Goal: Information Seeking & Learning: Find specific fact

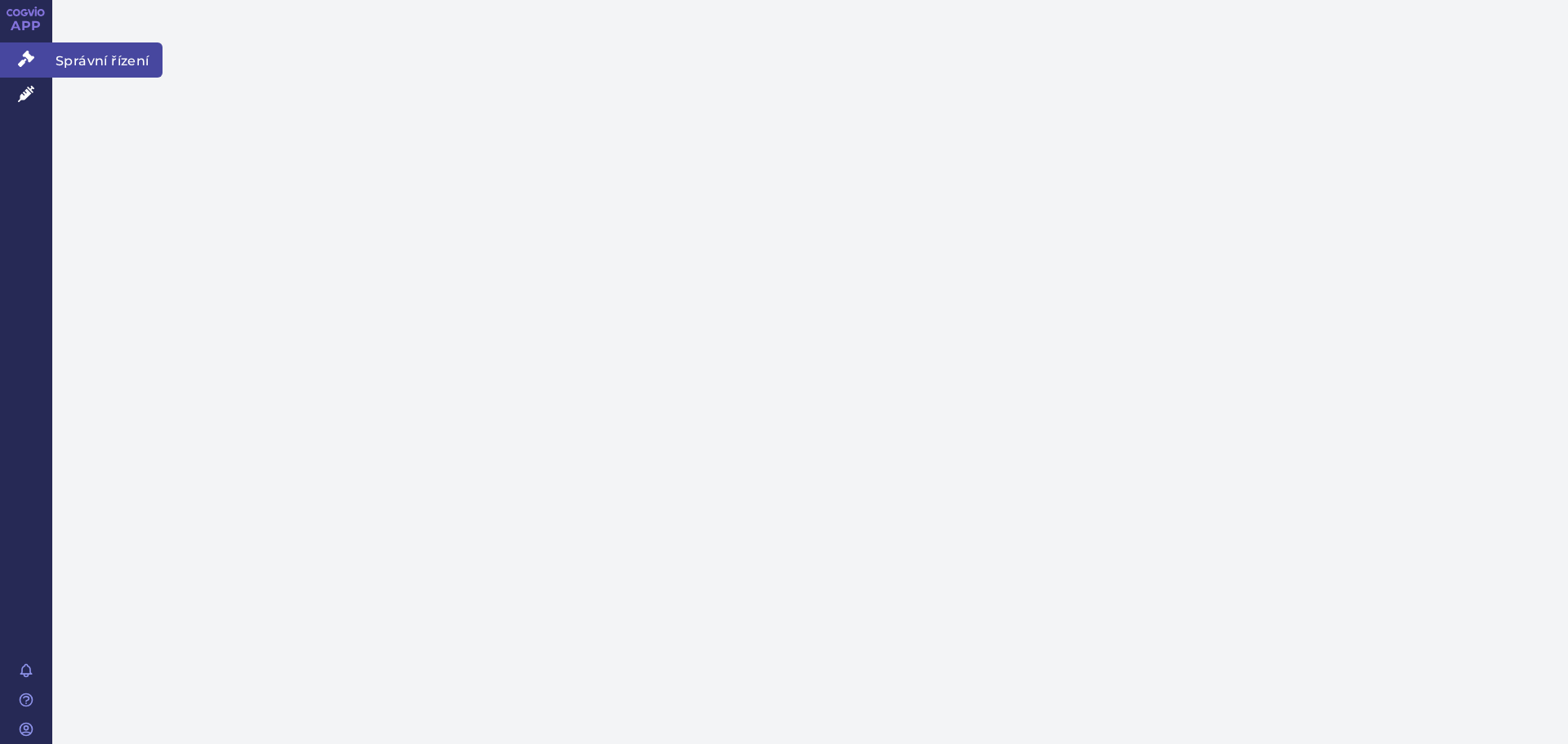
click at [23, 59] on icon at bounding box center [26, 59] width 17 height 17
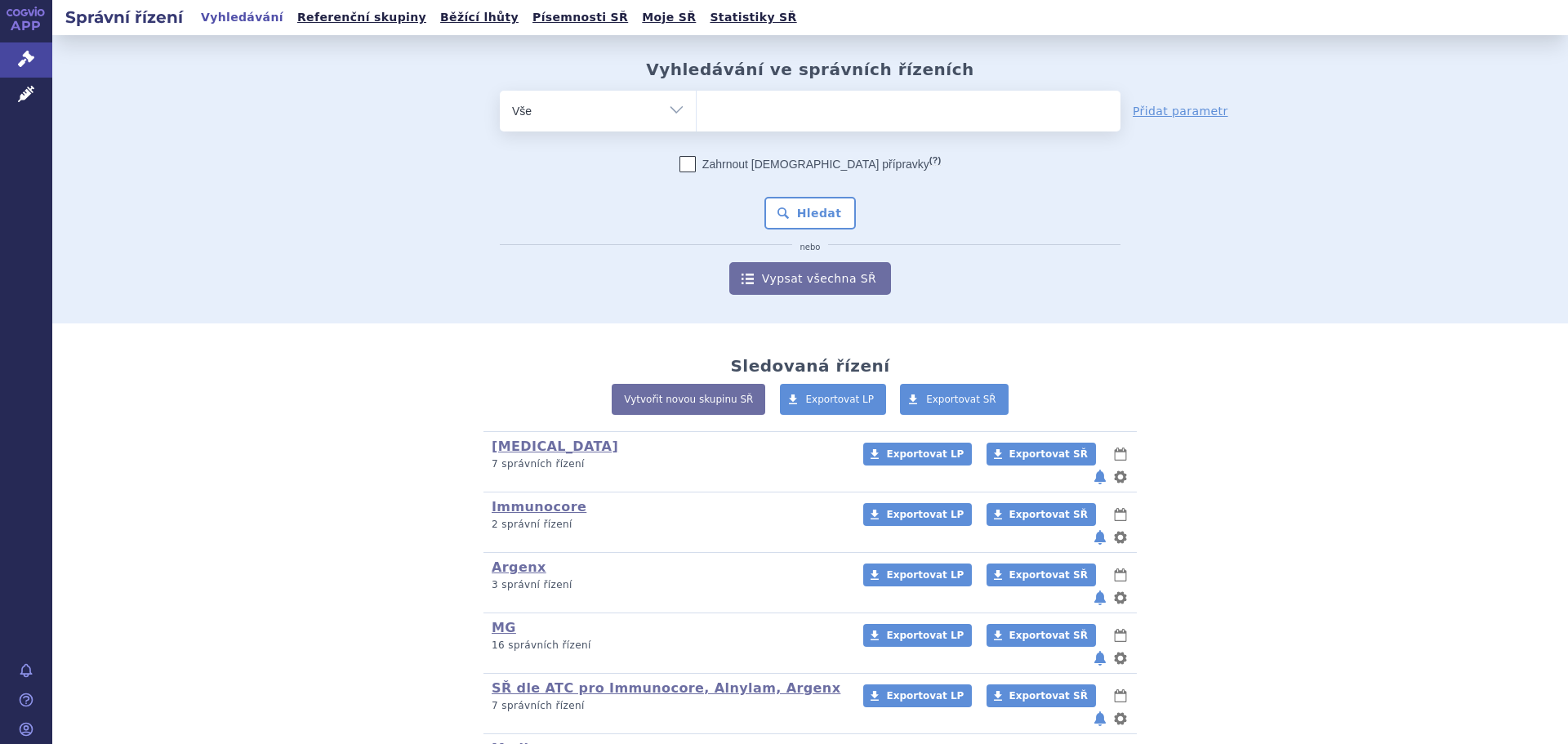
click at [751, 105] on ul at bounding box center [908, 107] width 424 height 34
click at [697, 105] on select at bounding box center [696, 110] width 1 height 41
type input "ry"
type input "ryt"
type input "ryti"
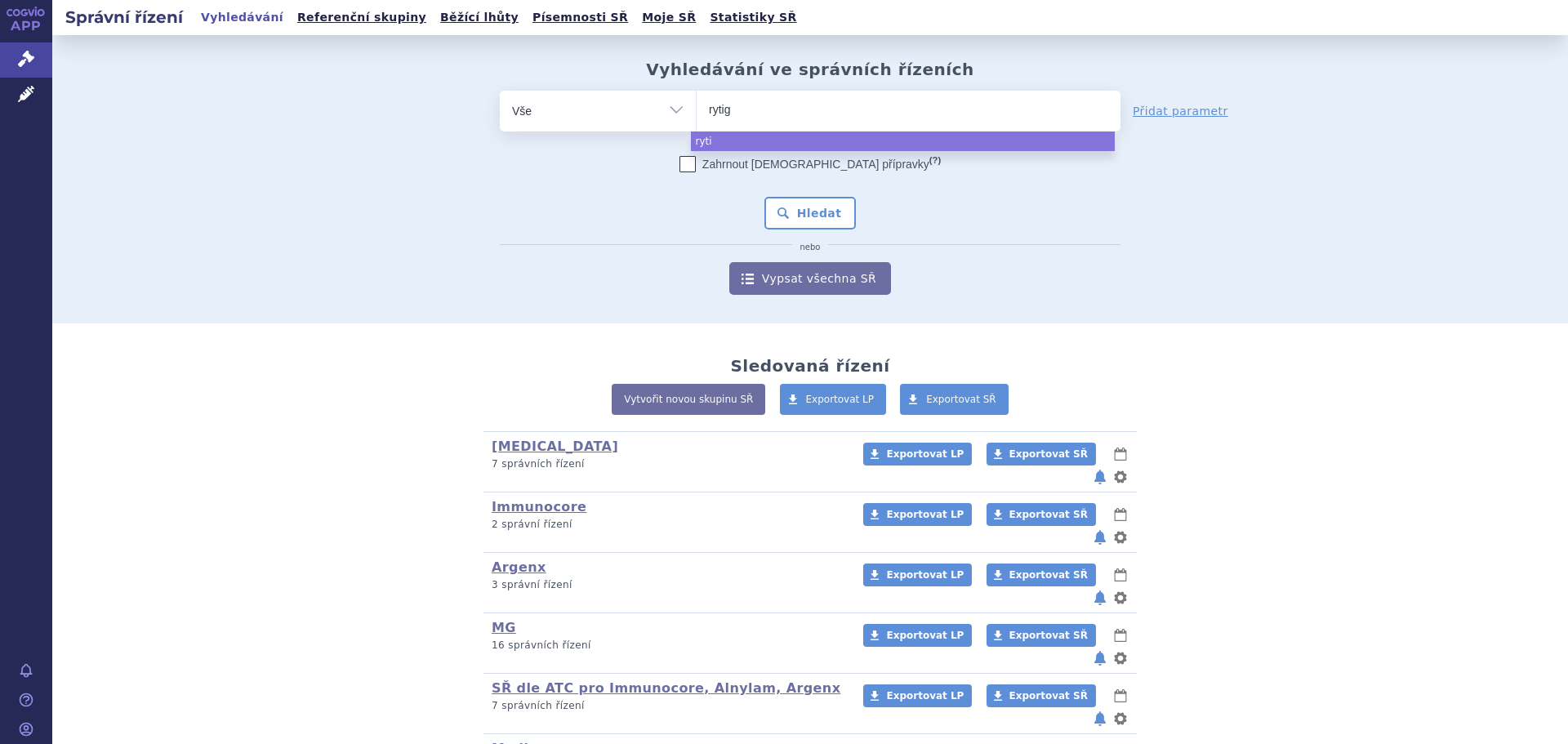
type input "rytigo"
select select "rytigo"
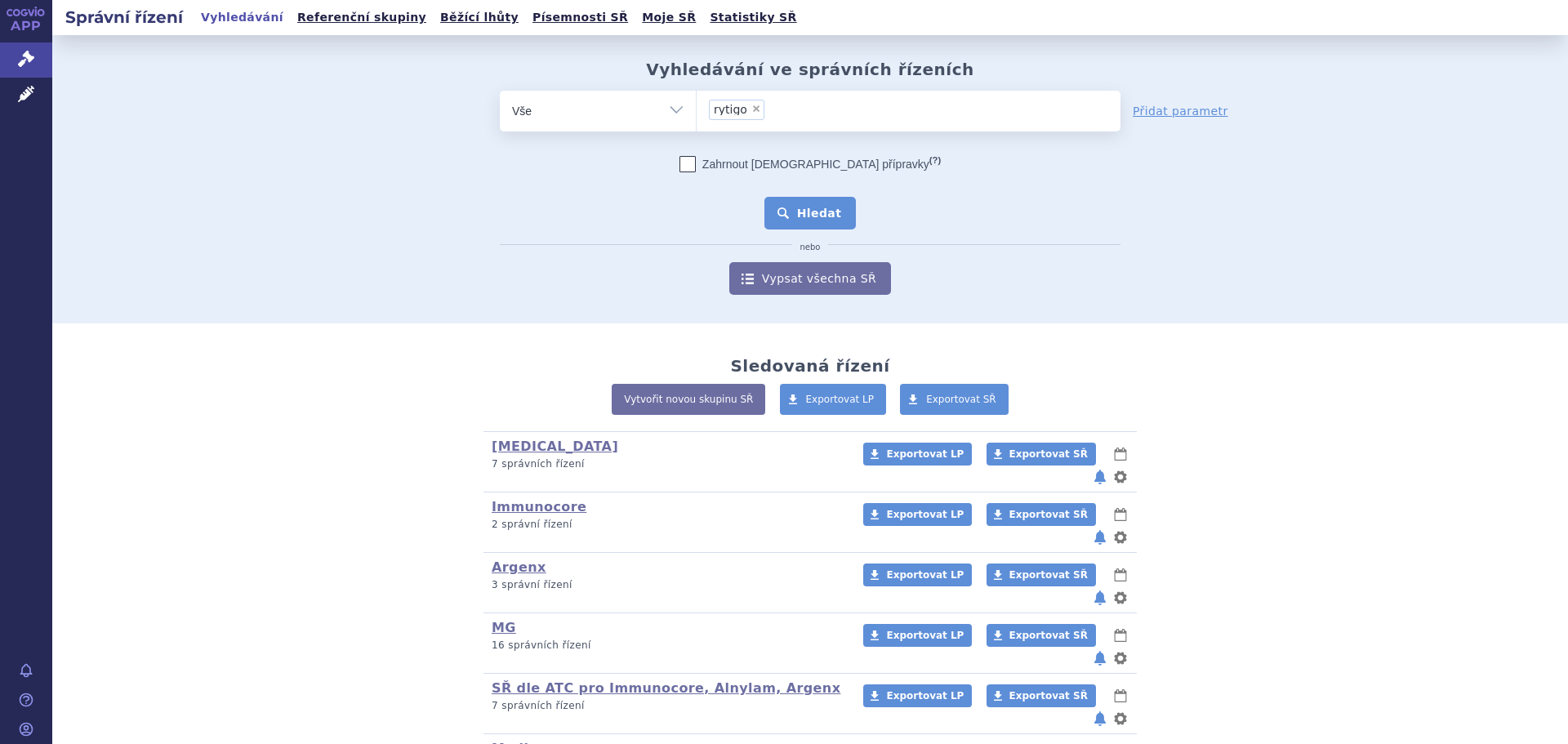
click at [820, 209] on button "Hledat" at bounding box center [811, 213] width 93 height 32
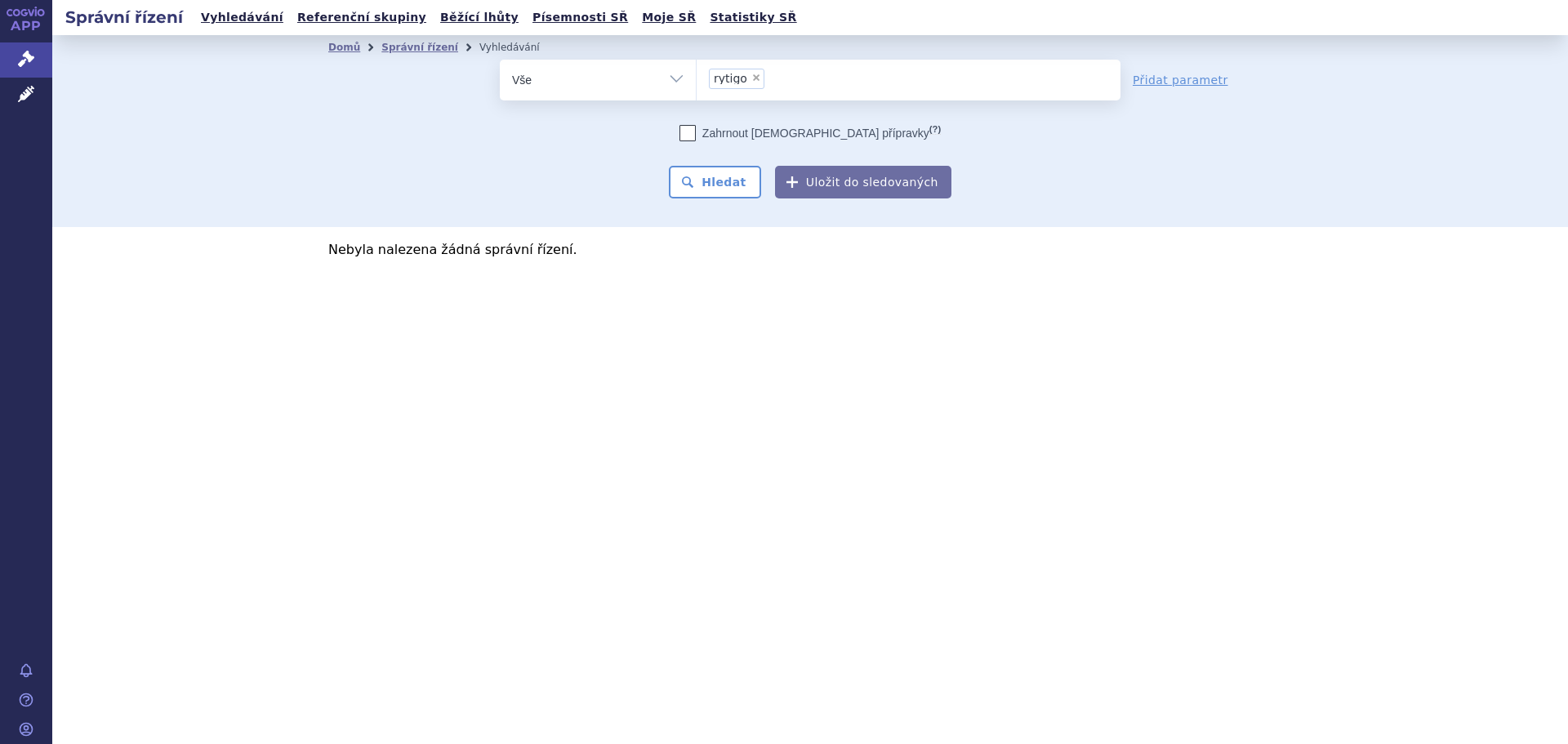
click at [733, 81] on span "rytigo" at bounding box center [731, 79] width 33 height 11
click at [697, 81] on select "rytigo" at bounding box center [696, 80] width 1 height 41
click at [735, 80] on span "rytigo" at bounding box center [731, 79] width 33 height 11
click at [697, 80] on select "rytigo" at bounding box center [696, 80] width 1 height 41
click at [735, 79] on span "rytigo" at bounding box center [731, 79] width 33 height 11
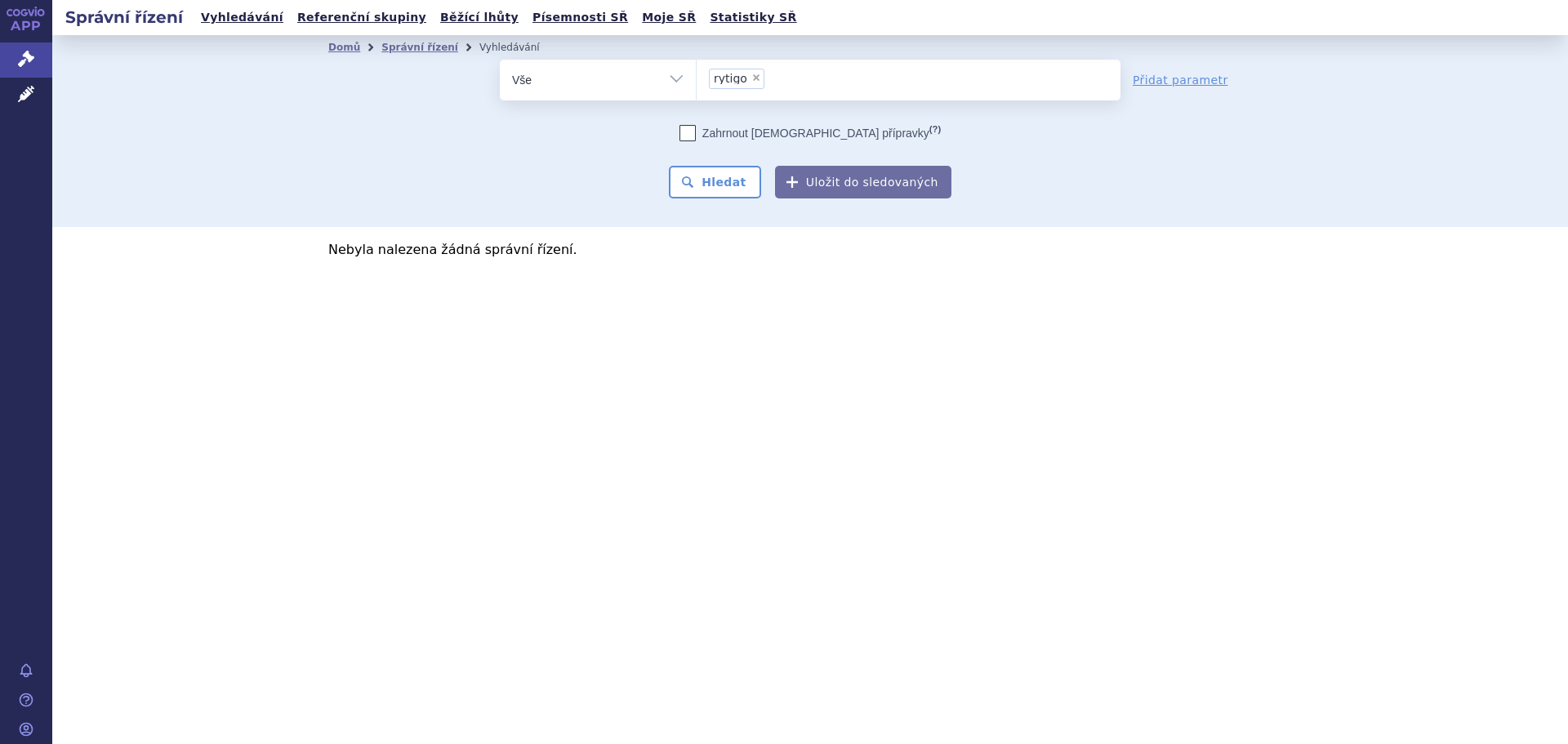
click at [697, 79] on select "rytigo" at bounding box center [696, 80] width 1 height 41
click at [724, 110] on ul "rytigo" at bounding box center [908, 110] width 424 height 19
click at [723, 106] on ul "rytigo" at bounding box center [908, 110] width 424 height 19
click at [739, 81] on span "rytigo" at bounding box center [731, 79] width 33 height 11
click at [697, 81] on select "rytigo" at bounding box center [696, 80] width 1 height 41
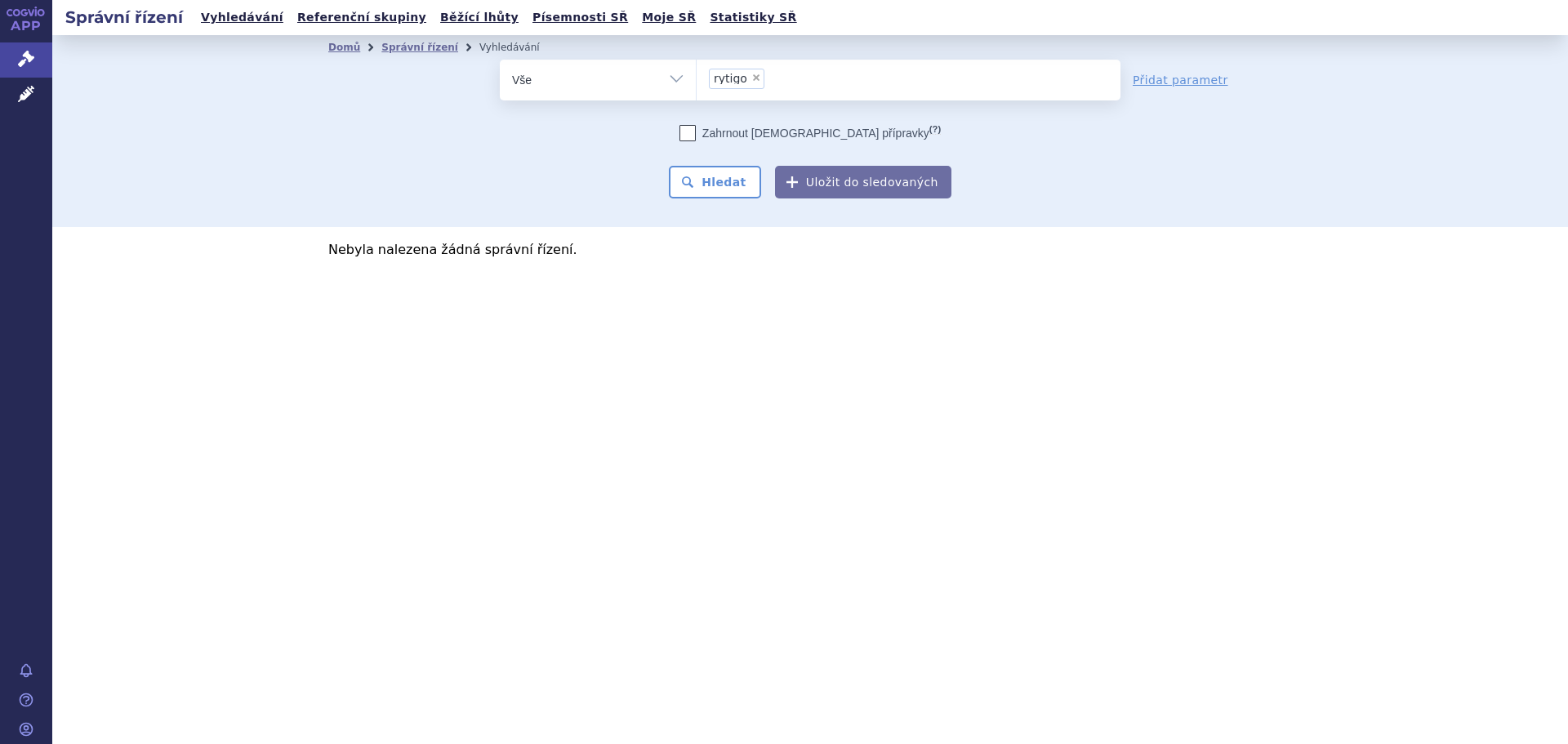
click at [755, 73] on span "×" at bounding box center [756, 78] width 10 height 10
click at [697, 73] on select "rytigo" at bounding box center [696, 80] width 1 height 41
select select
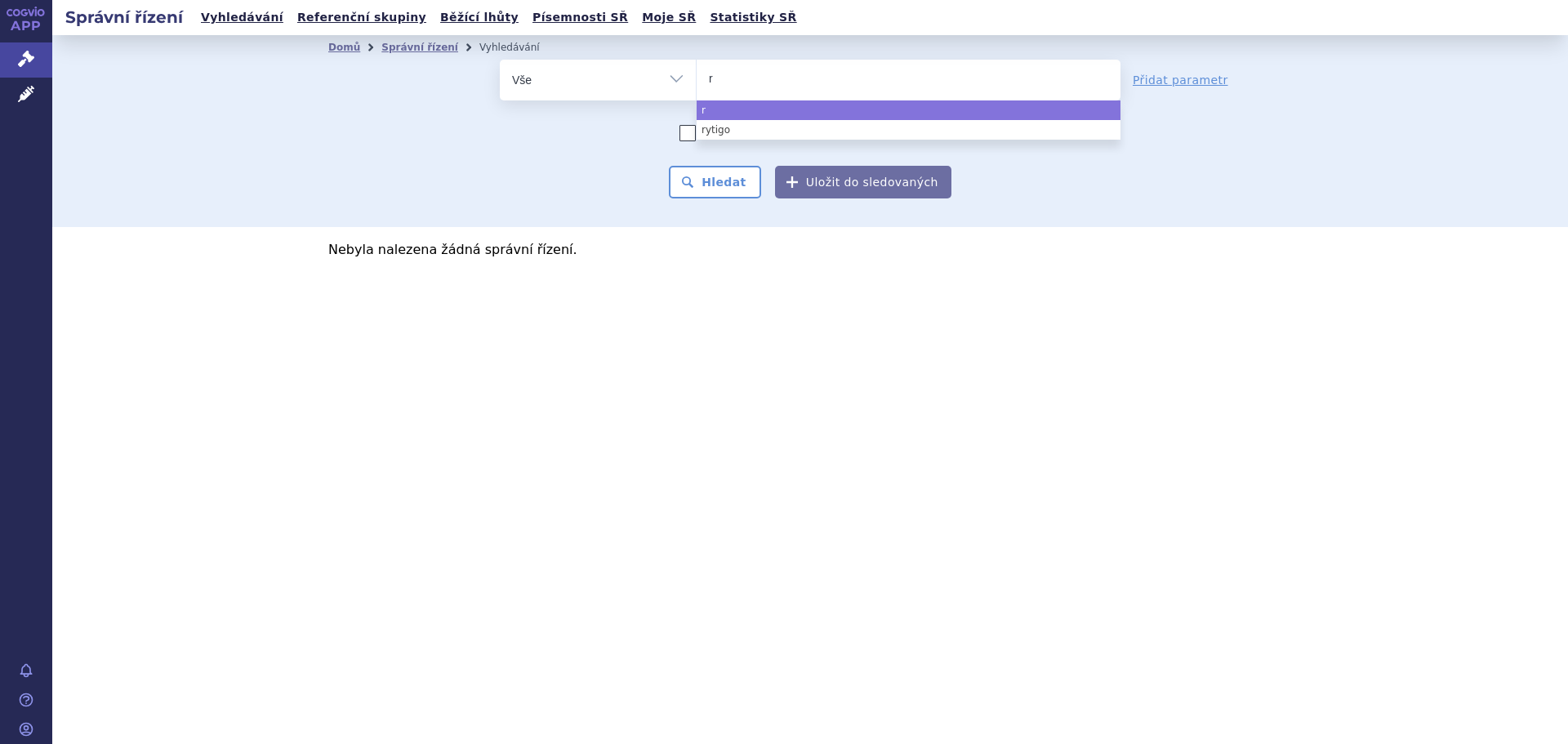
type input "ry"
type input "rys"
type input "ryst"
type input "rysti"
type input "rystigg"
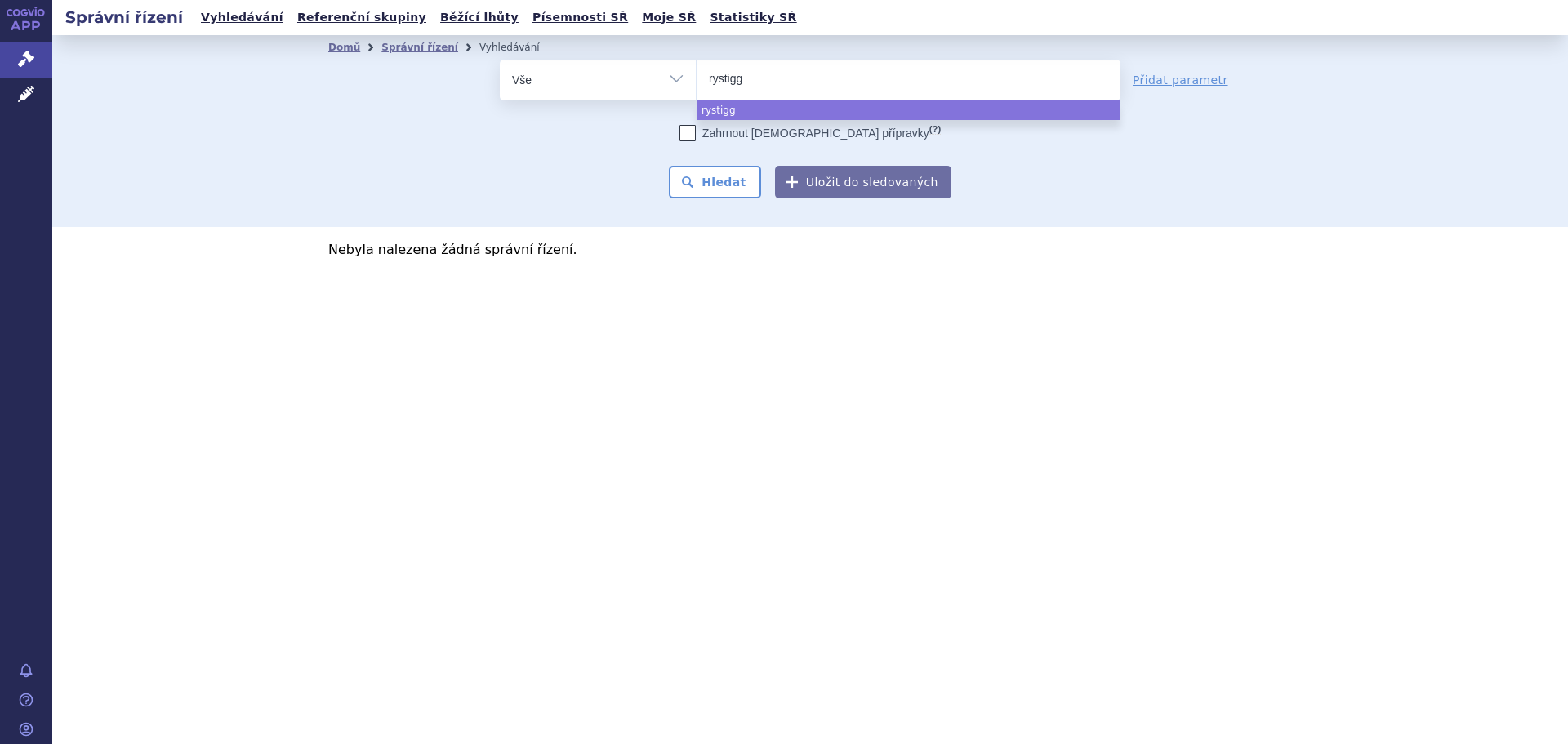
type input "rystiggo"
select select "rystiggo"
click at [729, 173] on button "Hledat" at bounding box center [715, 181] width 93 height 32
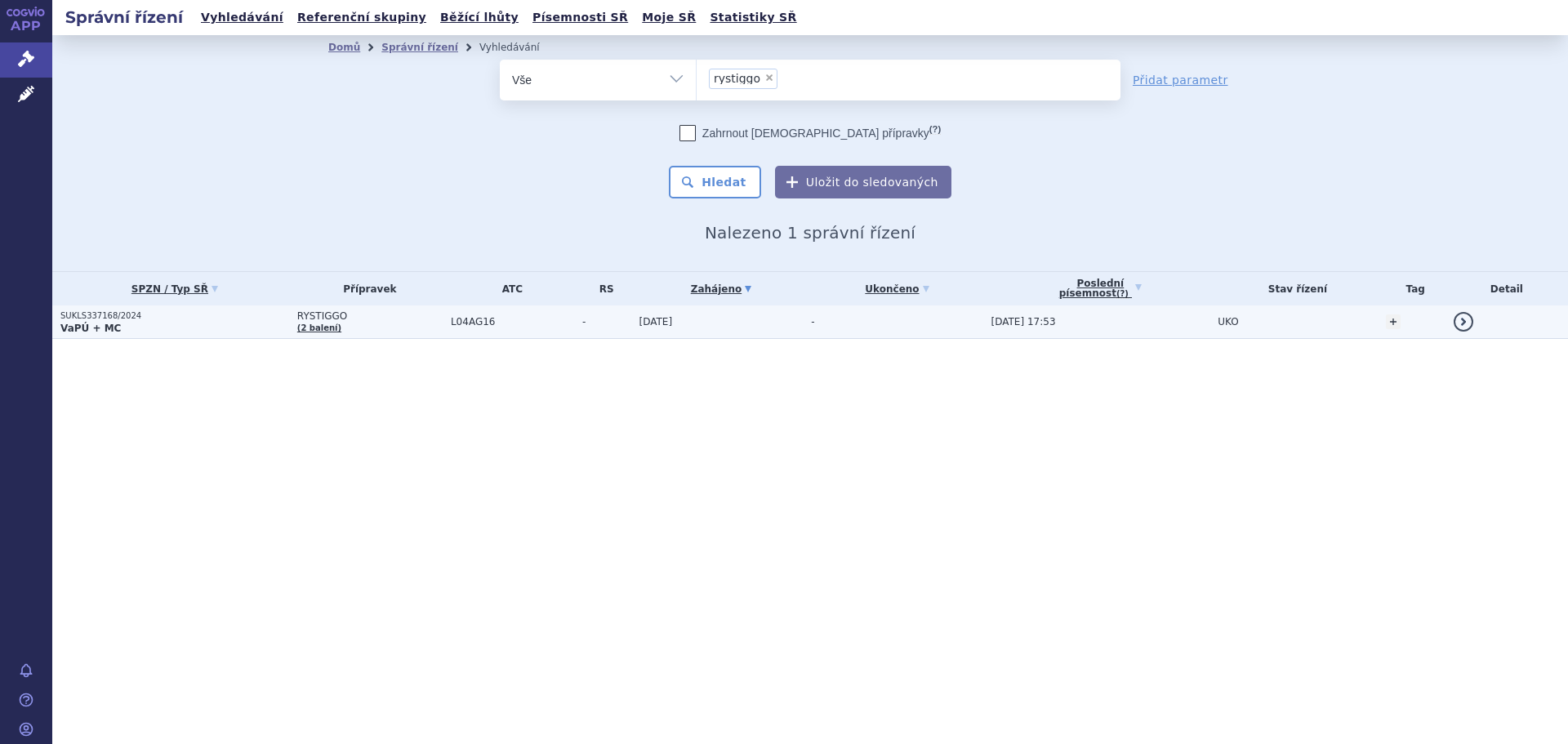
click at [100, 326] on strong "VaPÚ + MC" at bounding box center [90, 329] width 60 height 11
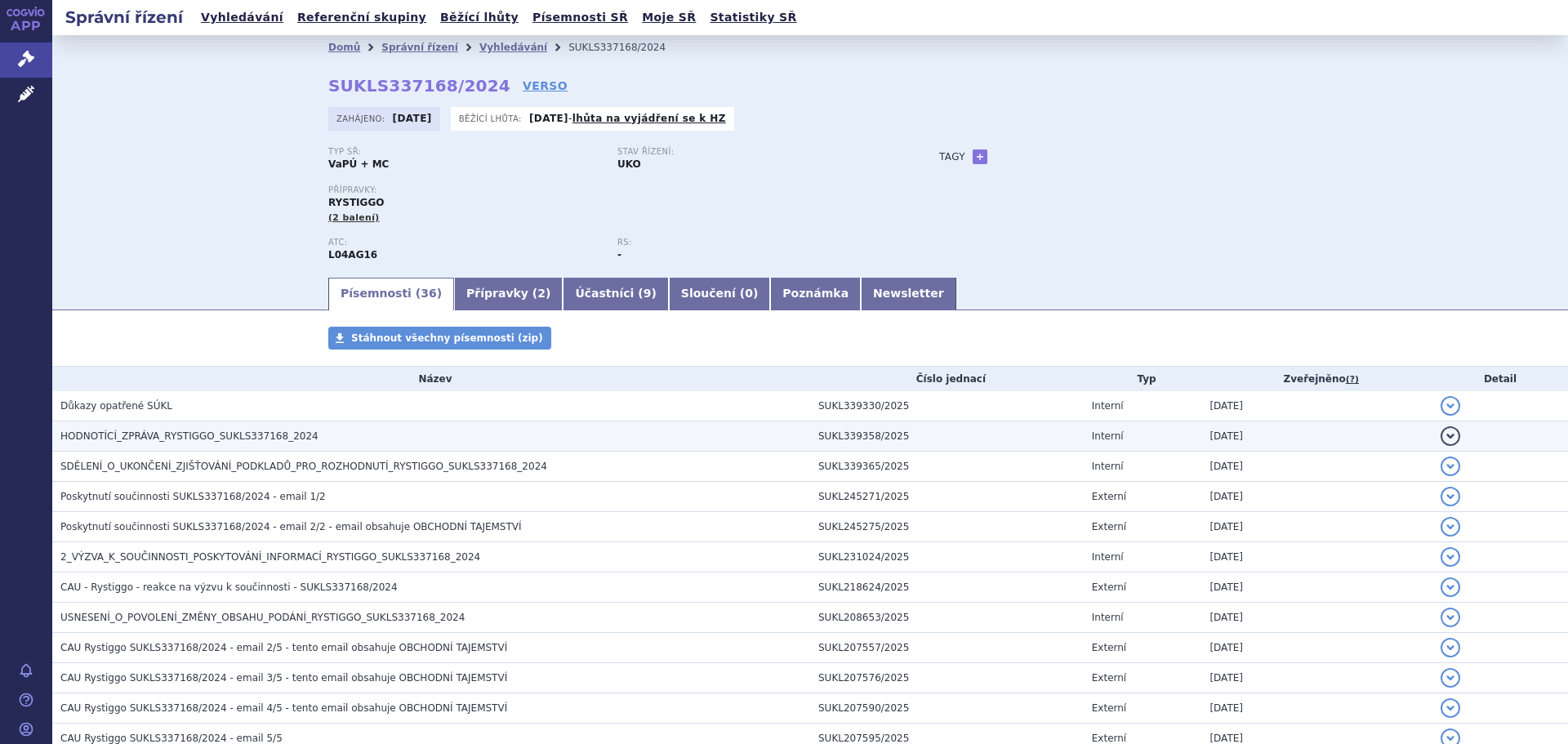
click at [179, 436] on span "HODNOTÍCÍ_ZPRÁVA_RYSTIGGO_SUKLS337168_2024" at bounding box center [189, 436] width 258 height 11
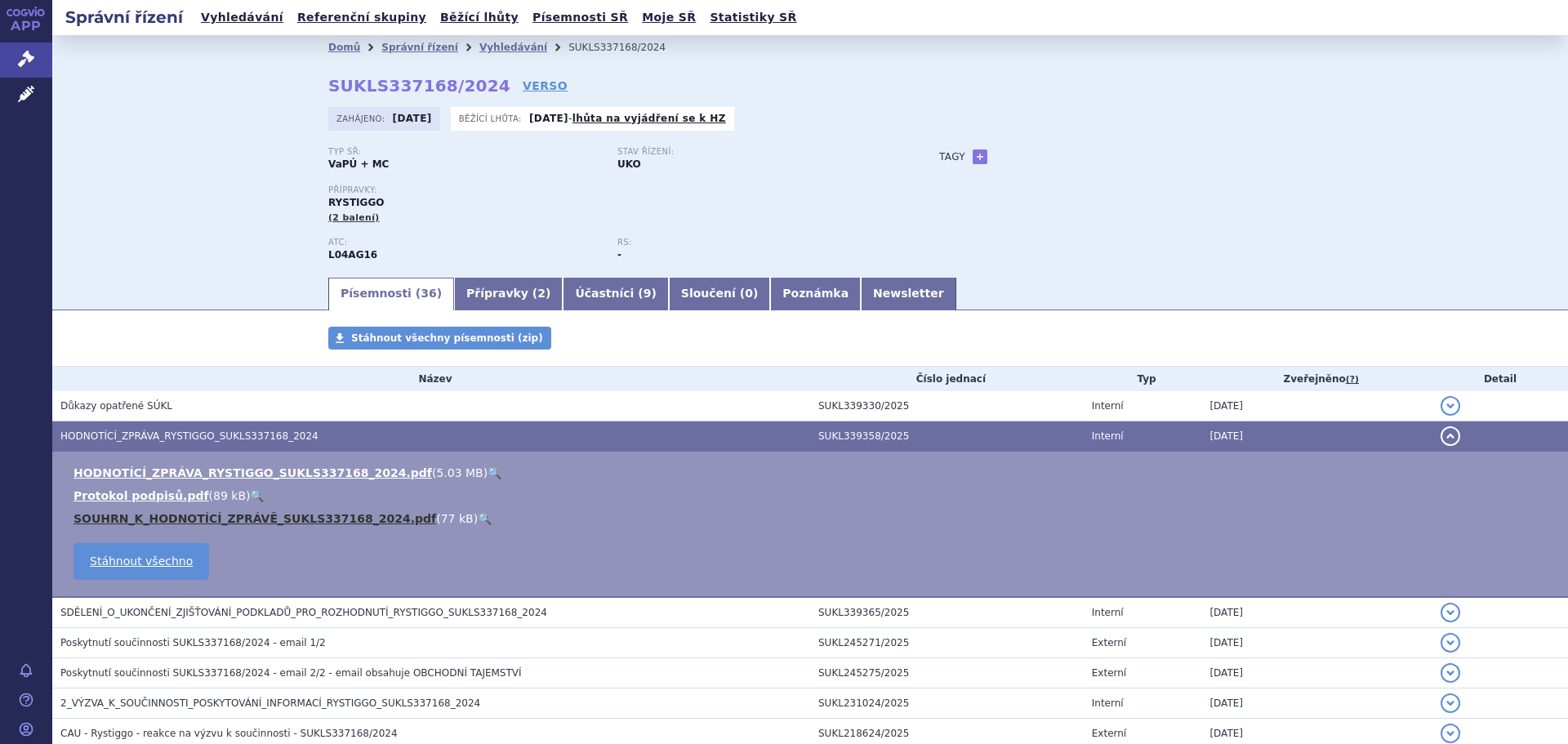
click at [177, 515] on link "SOUHRN_K_HODNOTÍCÍ_ZPRÁVĚ_SUKLS337168_2024.pdf" at bounding box center [254, 519] width 363 height 13
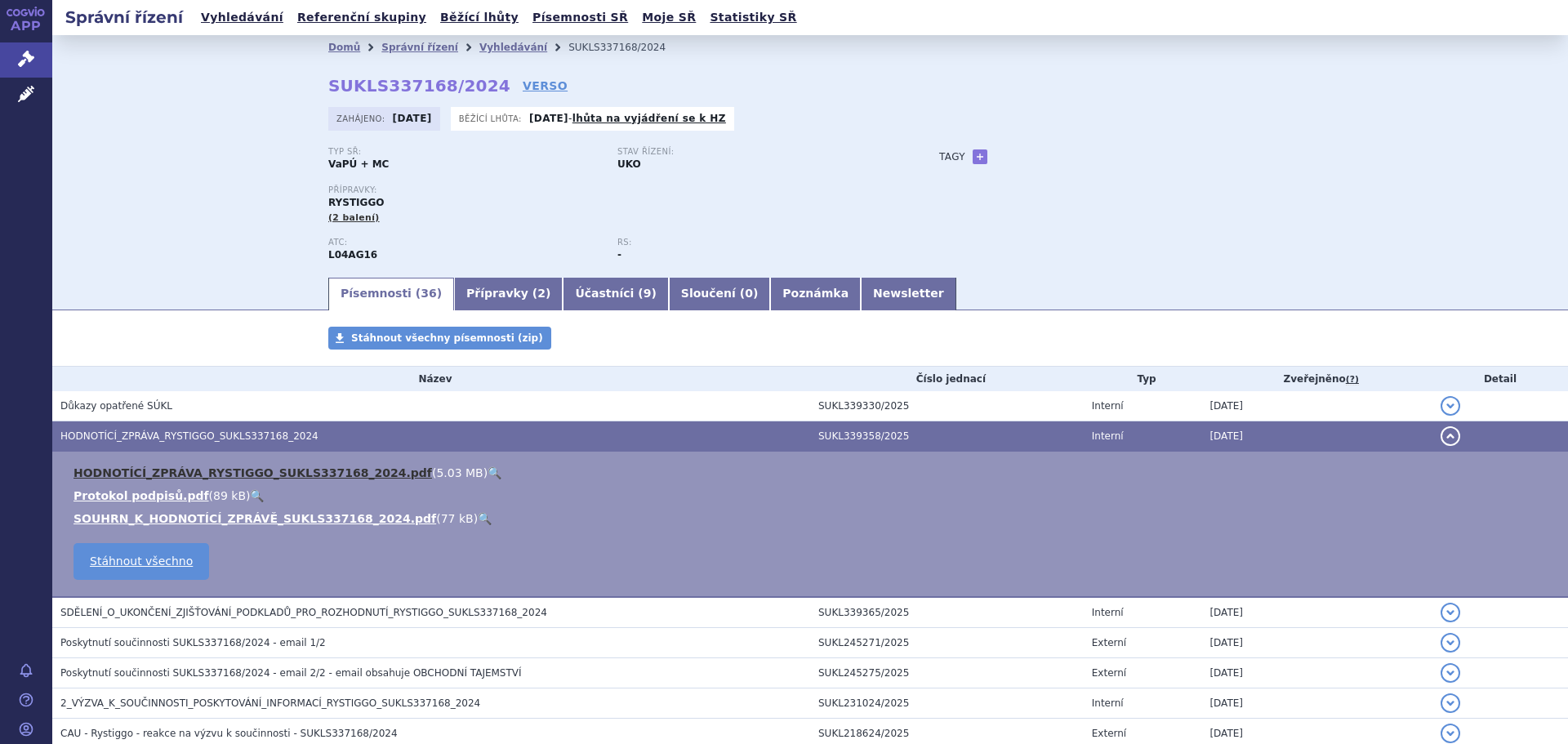
click at [192, 475] on link "HODNOTÍCÍ_ZPRÁVA_RYSTIGGO_SUKLS337168_2024.pdf" at bounding box center [253, 473] width 359 height 13
